Goal: Task Accomplishment & Management: Manage account settings

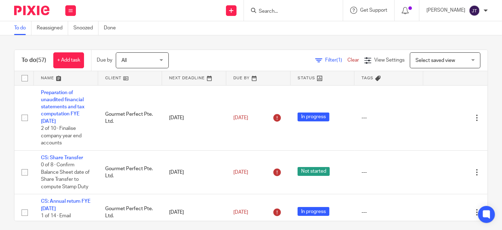
click at [103, 79] on link at bounding box center [130, 78] width 64 height 14
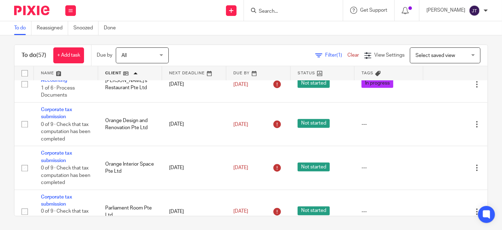
scroll to position [1599, 0]
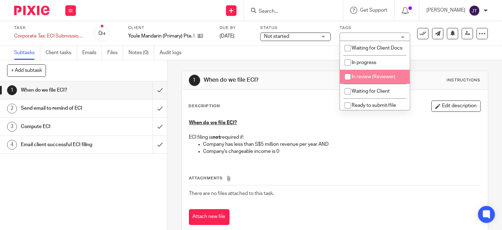
click at [347, 83] on input "checkbox" at bounding box center [347, 76] width 13 height 13
checkbox input "true"
click at [306, 54] on div "Subtasks Client tasks Emails Files Notes (0) Audit logs" at bounding box center [251, 53] width 502 height 14
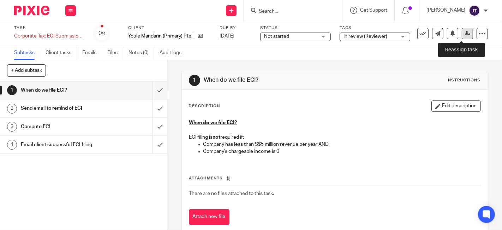
click at [465, 34] on icon at bounding box center [467, 33] width 5 height 5
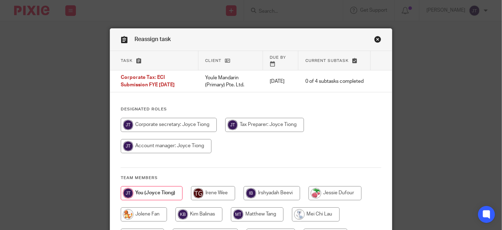
scroll to position [39, 0]
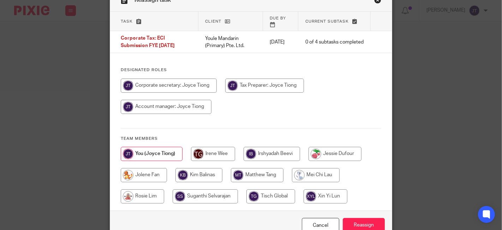
click at [223, 159] on input "radio" at bounding box center [213, 154] width 44 height 14
radio input "true"
click at [361, 224] on input "Reassign" at bounding box center [364, 225] width 42 height 15
